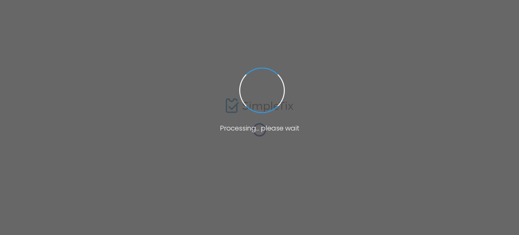
type input "Pro Wrestling Odyssey's Rock Out Wrestling"
type textarea "PWO's Rock Out Wrestling Get ready to rock and roll with Pro Wrestling Odyssey'…"
type input "Buy Tickets"
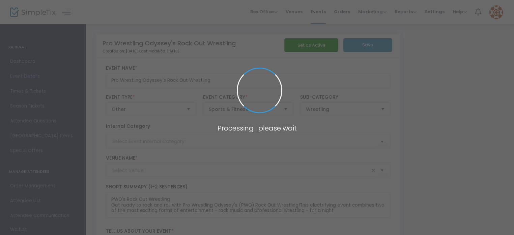
type input "[PERSON_NAME]"
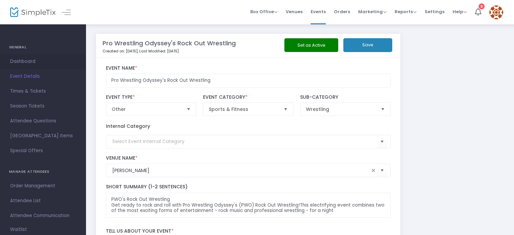
click at [19, 59] on span "Dashboard" at bounding box center [43, 61] width 66 height 9
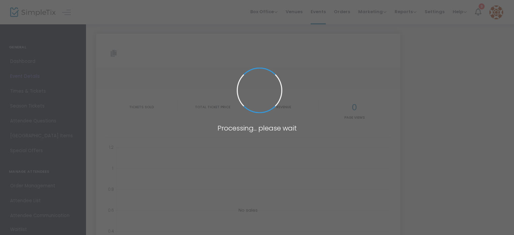
type input "[URL][DOMAIN_NAME]"
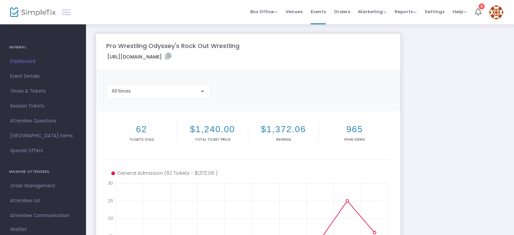
click at [65, 10] on link at bounding box center [66, 12] width 9 height 9
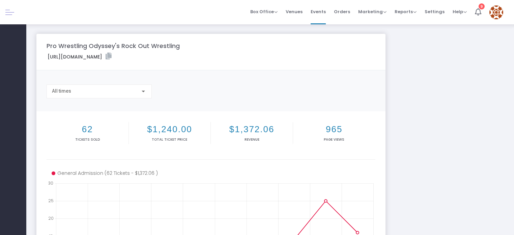
click at [6, 7] on div at bounding box center [13, 12] width 26 height 24
click at [6, 16] on link at bounding box center [9, 12] width 9 height 9
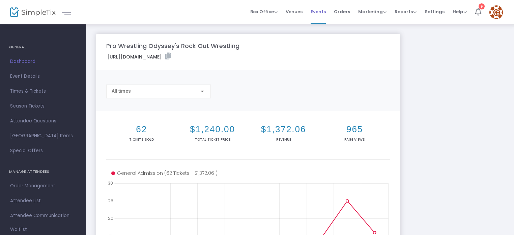
click at [323, 14] on span "Events" at bounding box center [318, 11] width 15 height 17
